Goal: Task Accomplishment & Management: Complete application form

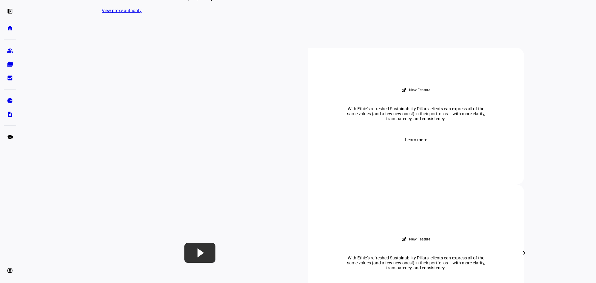
scroll to position [248, 0]
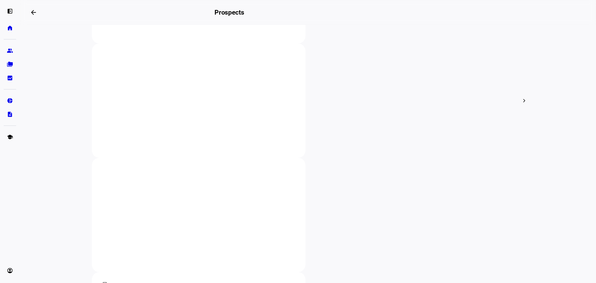
scroll to position [217, 0]
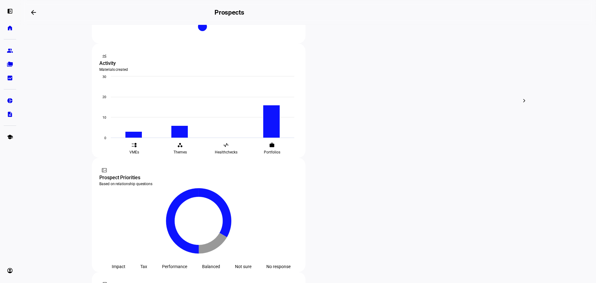
click at [158, 129] on div at bounding box center [298, 141] width 596 height 283
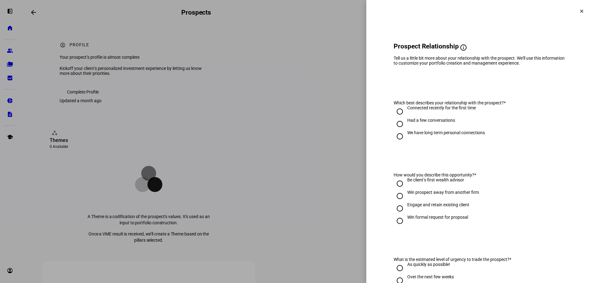
click at [438, 123] on div "Had a few conversations" at bounding box center [431, 120] width 48 height 5
click at [406, 128] on input "Had a few conversations" at bounding box center [399, 124] width 12 height 12
radio input "true"
click at [441, 135] on div "We have long term personal connections" at bounding box center [446, 132] width 78 height 5
click at [406, 138] on input "We have long term personal connections" at bounding box center [399, 136] width 12 height 12
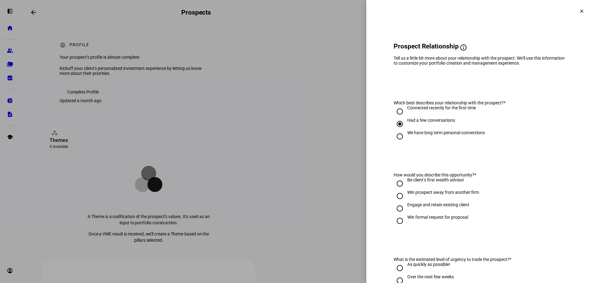
radio input "true"
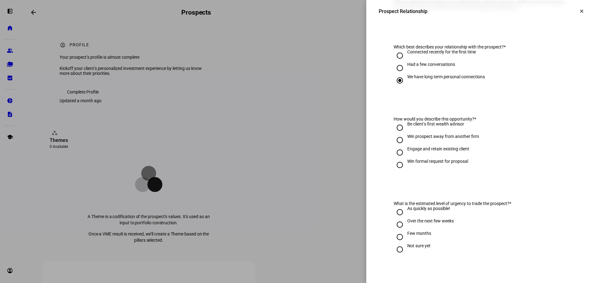
scroll to position [62, 0]
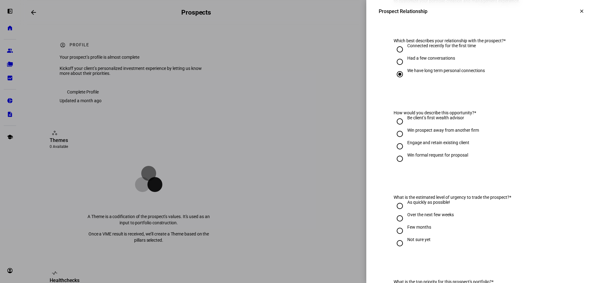
click at [445, 145] on div "Engage and retain existing client" at bounding box center [438, 142] width 62 height 5
click at [406, 150] on input "Engage and retain existing client" at bounding box center [399, 146] width 12 height 12
radio input "true"
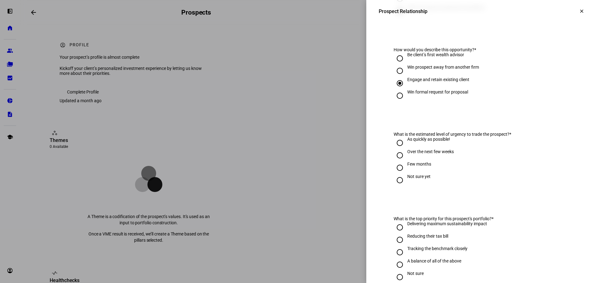
scroll to position [155, 0]
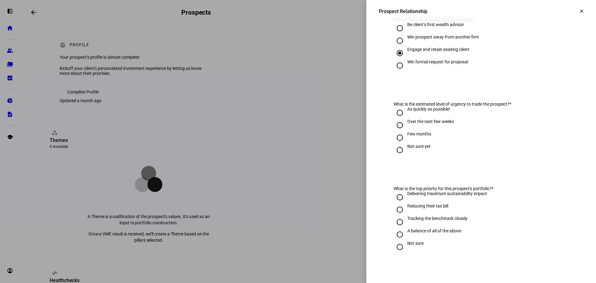
click at [428, 124] on div "Over the next few weeks" at bounding box center [430, 121] width 47 height 5
click at [406, 129] on input "Over the next few weeks" at bounding box center [399, 125] width 12 height 12
radio input "true"
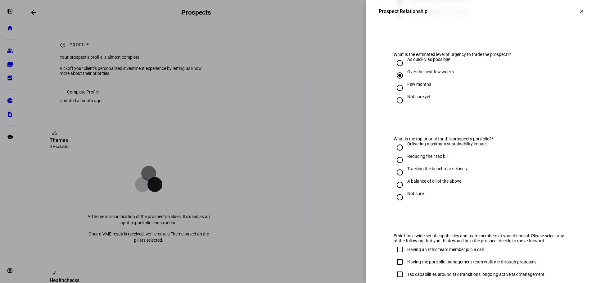
scroll to position [217, 0]
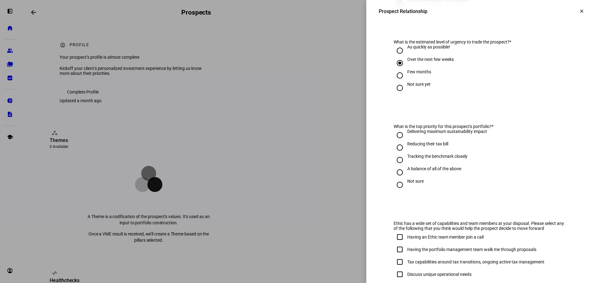
click at [411, 146] on div "Reducing their tax bill" at bounding box center [427, 143] width 41 height 5
click at [406, 153] on input "Reducing their tax bill" at bounding box center [399, 147] width 12 height 12
radio input "true"
click at [411, 170] on div "A balance of all of the above" at bounding box center [434, 168] width 54 height 5
click at [406, 170] on input "A balance of all of the above" at bounding box center [399, 172] width 12 height 12
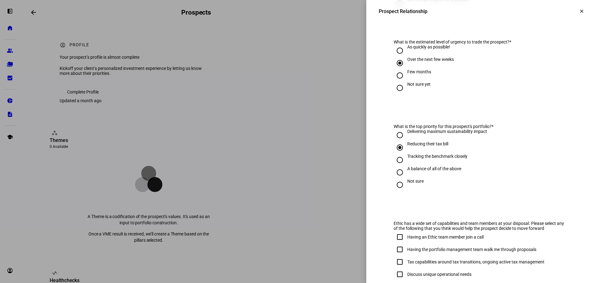
radio input "true"
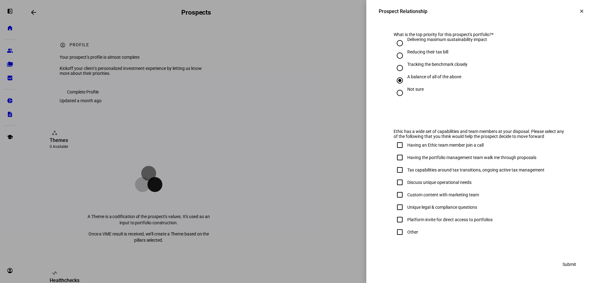
scroll to position [314, 0]
click at [407, 170] on div "Tax capabilities around tax transitions, ongoing active tax management" at bounding box center [475, 169] width 137 height 5
click at [405, 170] on input "Tax capabilities around tax transitions, ongoing active tax management" at bounding box center [399, 169] width 12 height 12
checkbox input "true"
click at [570, 265] on span "Submit" at bounding box center [569, 264] width 14 height 12
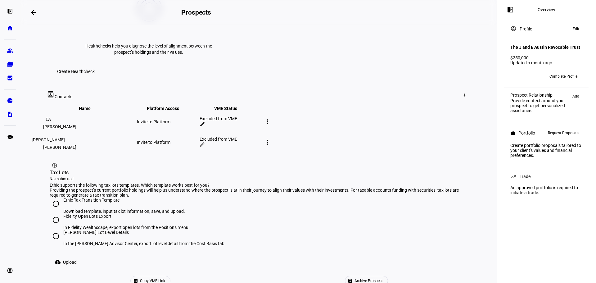
scroll to position [312, 0]
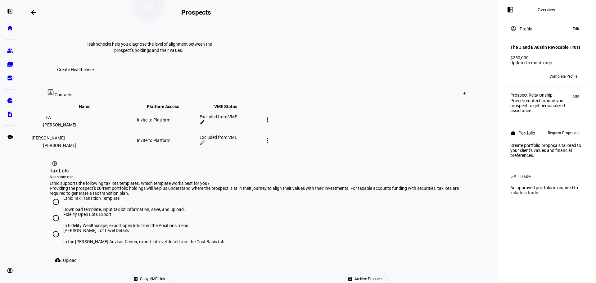
click at [405, 274] on div "archive Archive Prospect" at bounding box center [366, 279] width 216 height 10
click at [165, 274] on span "Copy VME Link" at bounding box center [152, 278] width 25 height 9
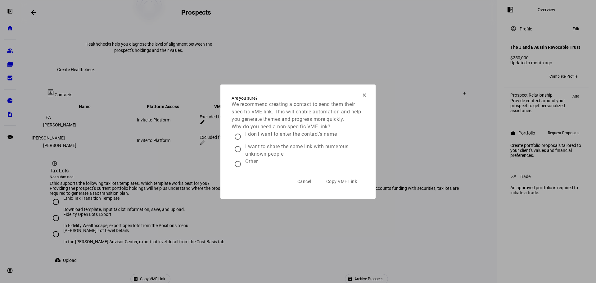
click at [362, 92] on mat-icon "clear" at bounding box center [364, 95] width 6 height 6
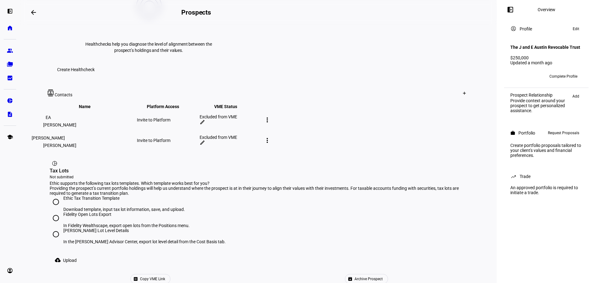
click at [205, 140] on mat-icon "edit" at bounding box center [202, 143] width 6 height 6
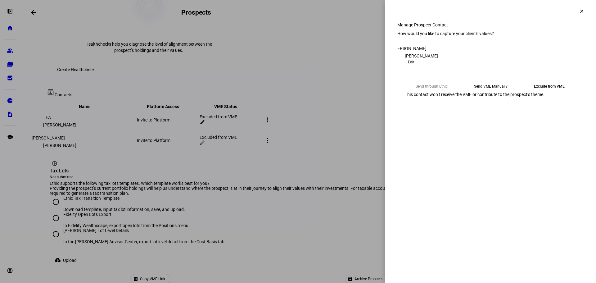
click at [482, 92] on eth-mega-radio-button "Send VME Manually" at bounding box center [491, 86] width 54 height 11
click at [426, 107] on span "Copy Link" at bounding box center [418, 102] width 16 height 10
click at [581, 9] on mat-icon "clear" at bounding box center [582, 11] width 6 height 6
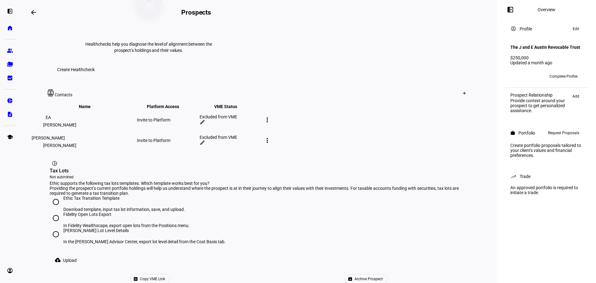
click at [205, 119] on mat-icon "edit" at bounding box center [202, 122] width 6 height 6
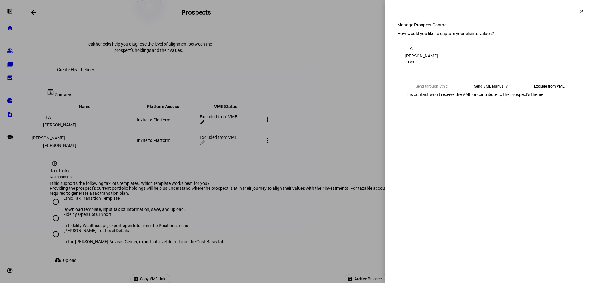
click at [483, 92] on eth-mega-radio-button "Send VME Manually" at bounding box center [491, 86] width 54 height 11
click at [426, 107] on span "Copy Link" at bounding box center [418, 102] width 16 height 10
